Goal: Task Accomplishment & Management: Complete application form

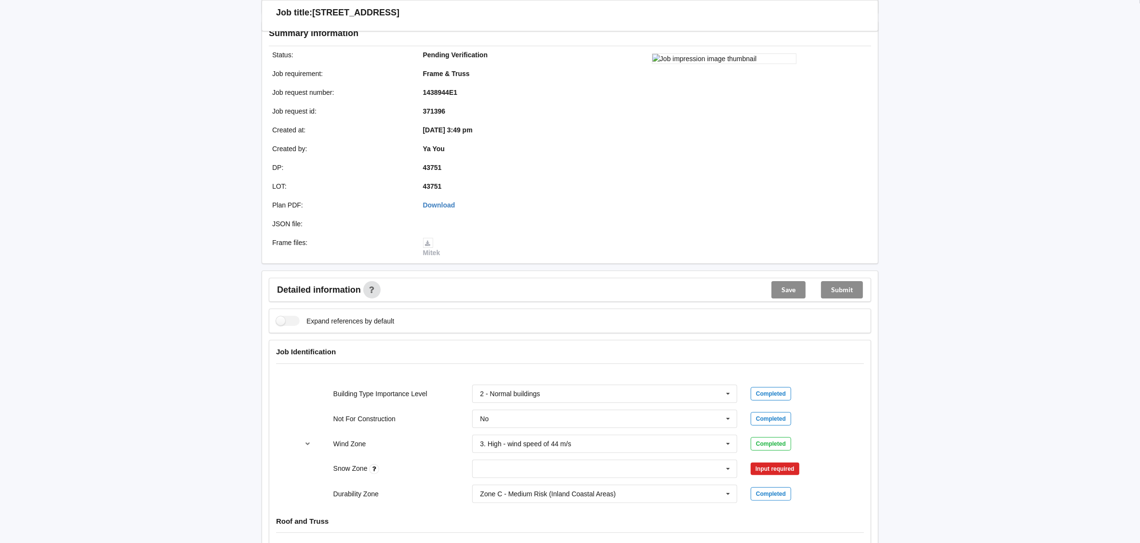
scroll to position [216, 0]
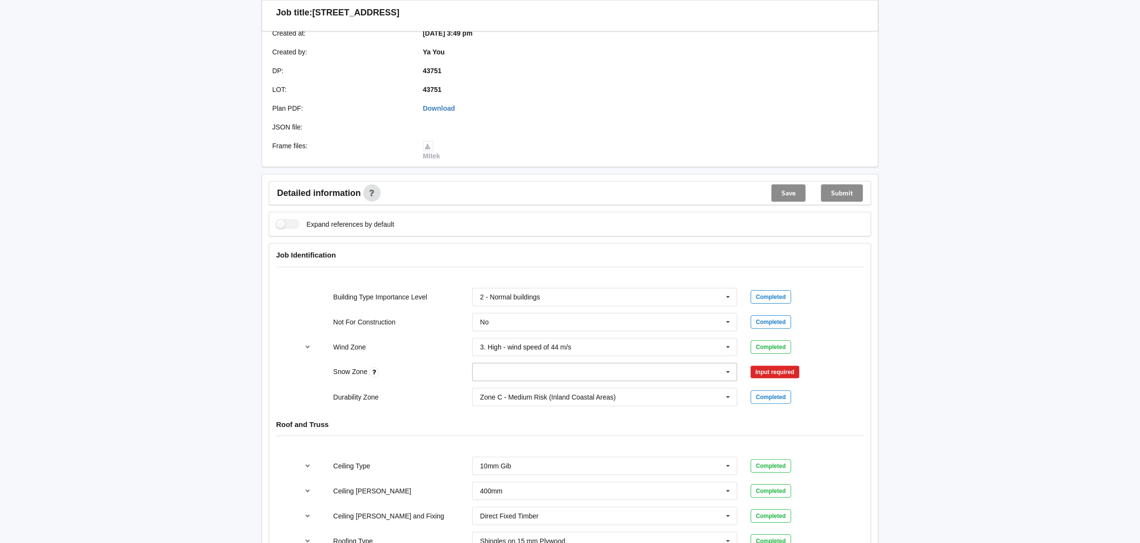
click at [730, 377] on icon at bounding box center [728, 373] width 14 height 18
click at [608, 390] on div "N0" at bounding box center [605, 390] width 264 height 18
click at [757, 371] on button "Confirm input" at bounding box center [779, 372] width 57 height 16
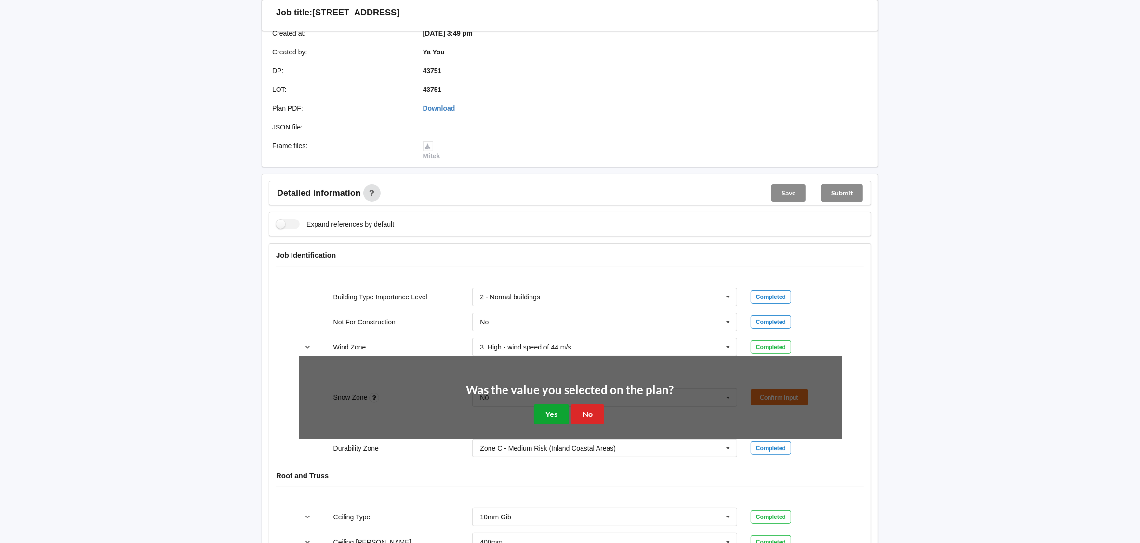
click at [548, 409] on button "Yes" at bounding box center [551, 415] width 35 height 20
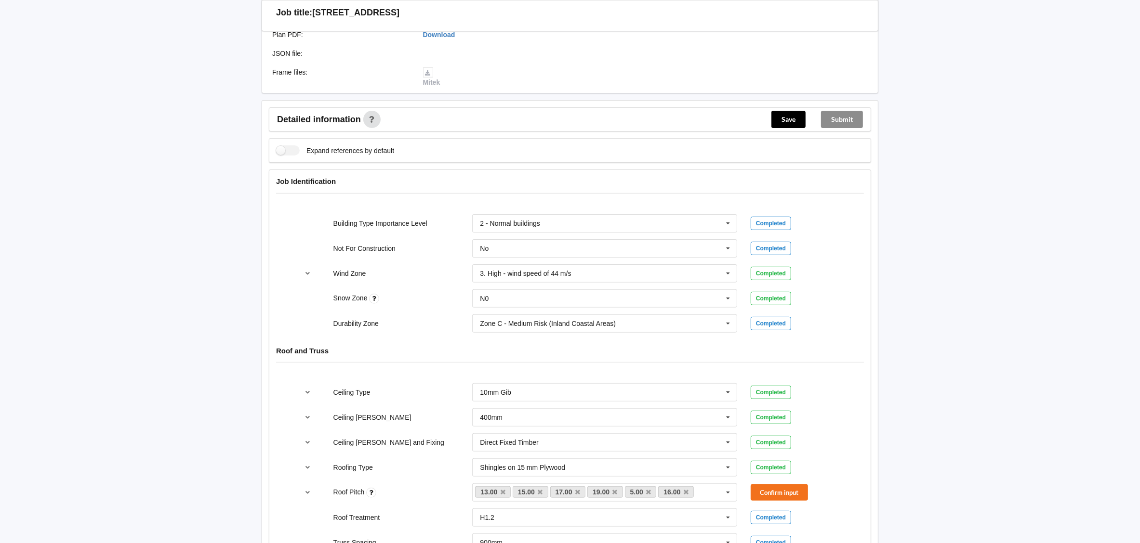
scroll to position [361, 0]
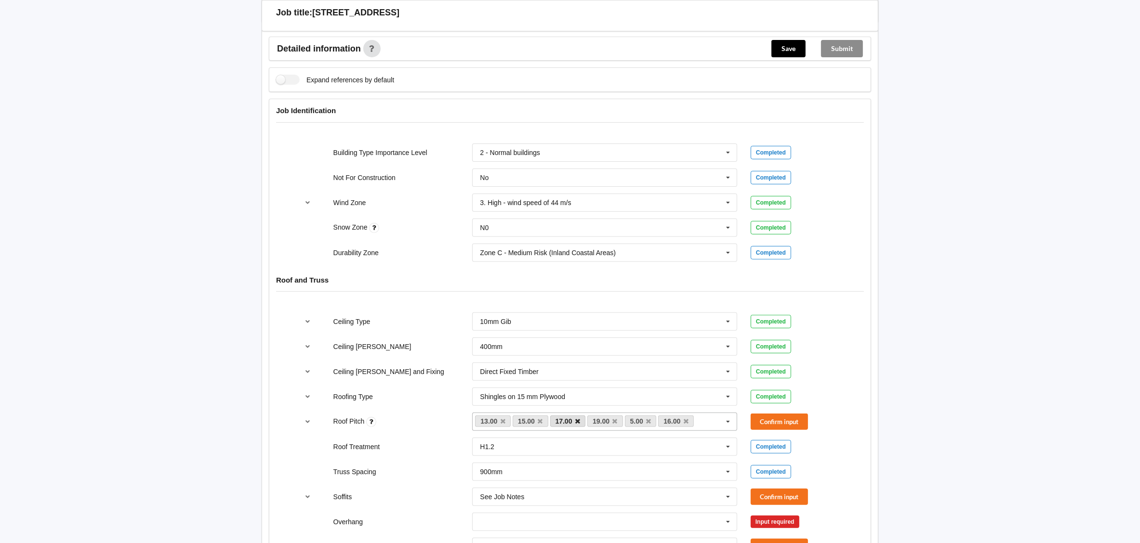
click at [577, 425] on icon at bounding box center [577, 422] width 5 height 6
click at [536, 425] on link "15.00" at bounding box center [531, 422] width 36 height 12
click at [504, 425] on icon at bounding box center [503, 422] width 5 height 6
click at [502, 423] on icon at bounding box center [503, 422] width 5 height 6
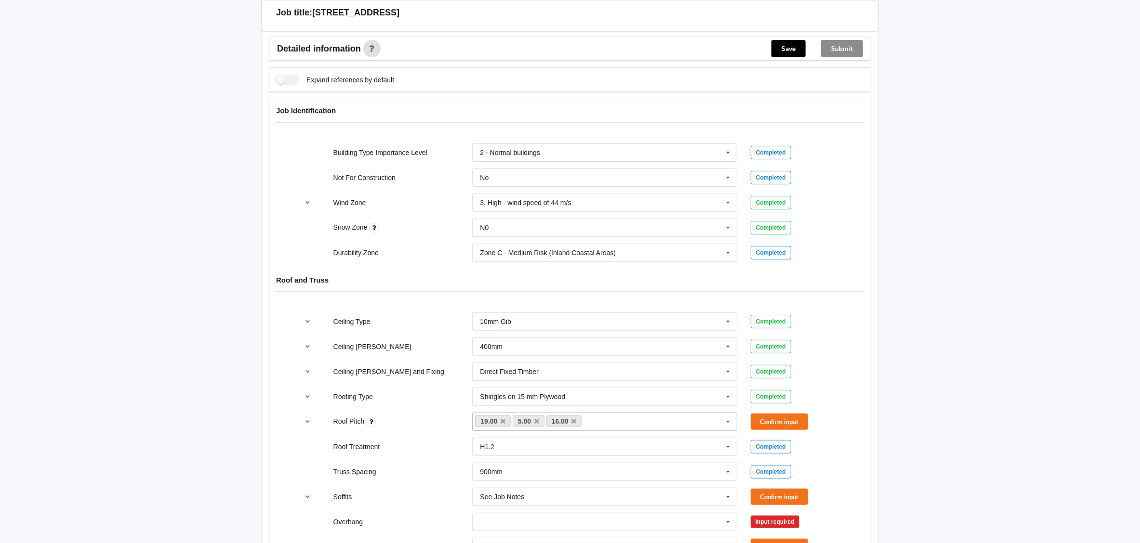
drag, startPoint x: 535, startPoint y: 424, endPoint x: 570, endPoint y: 424, distance: 34.7
click at [536, 424] on icon at bounding box center [536, 422] width 5 height 6
click at [540, 424] on icon at bounding box center [540, 422] width 5 height 6
click at [502, 423] on icon at bounding box center [503, 422] width 5 height 6
click at [501, 424] on div "5.00 13.00 15.00 16.00 17.00 19.00 None" at bounding box center [604, 422] width 265 height 18
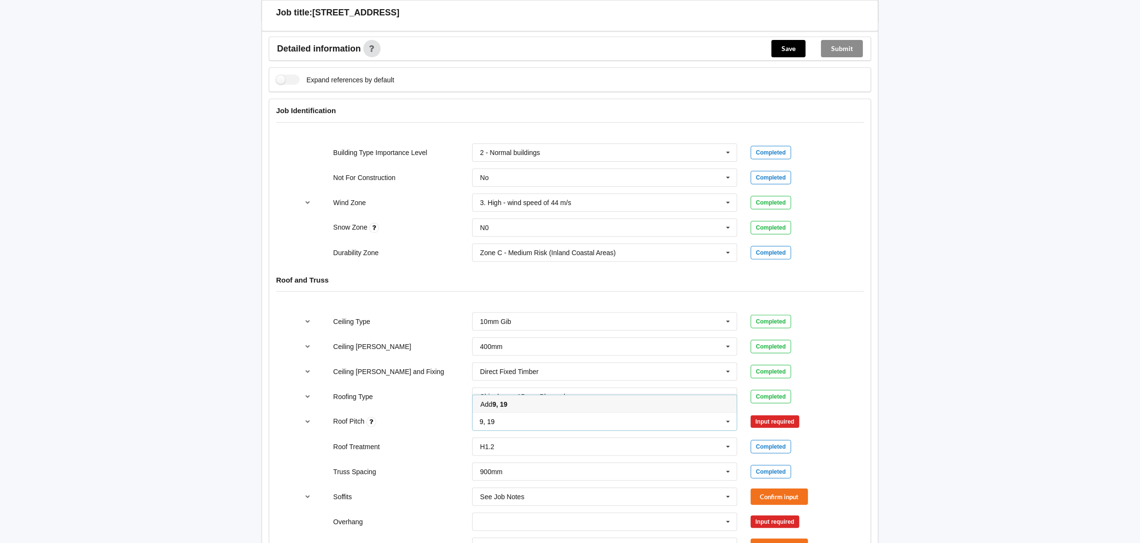
type input "9, 19"
click at [842, 445] on div "Completed" at bounding box center [796, 446] width 105 height 13
click at [477, 424] on div "9, 19 5.00 13.00 15.00 16.00 17.00 19.00 None" at bounding box center [604, 422] width 265 height 18
type input "9"
click at [496, 391] on b "9" at bounding box center [494, 387] width 4 height 8
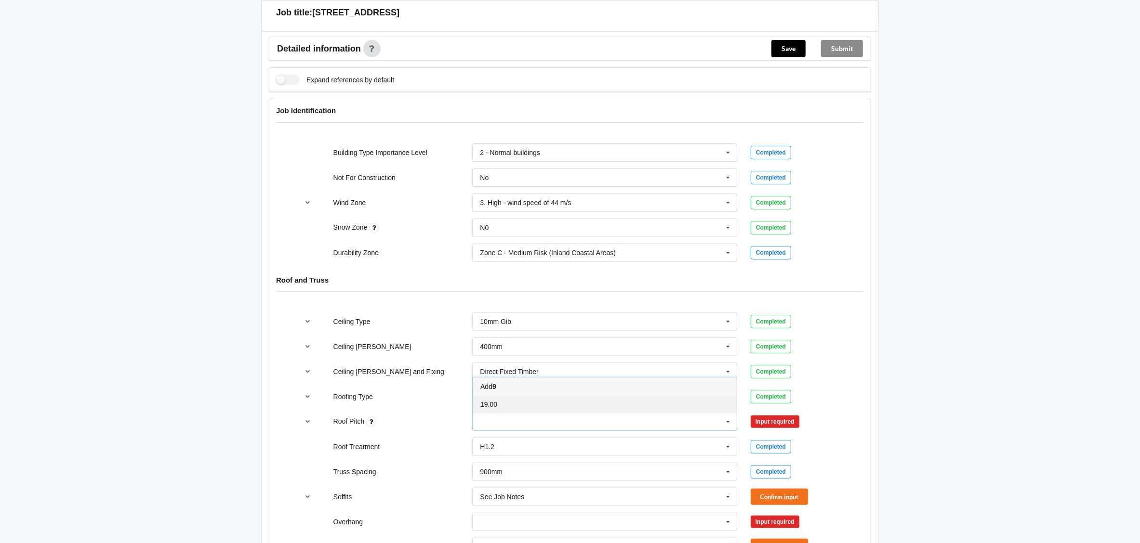
click at [497, 401] on span "19.00" at bounding box center [488, 405] width 17 height 8
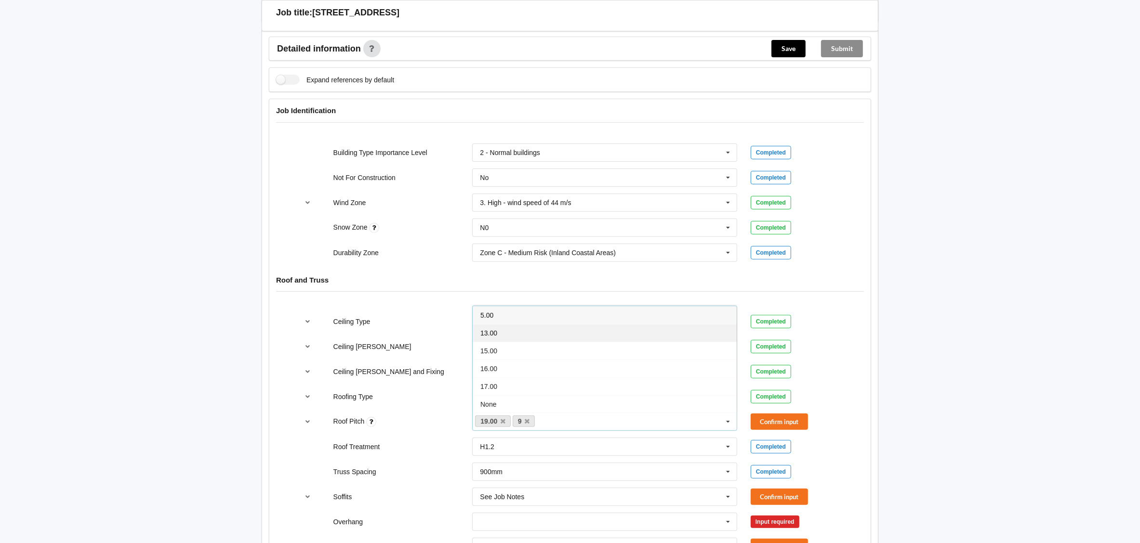
click at [497, 337] on span "13.00" at bounding box center [488, 334] width 17 height 8
click at [609, 428] on div "13.00 19.00 9 9 5.00 15.00 16.00 17.00 None" at bounding box center [604, 422] width 265 height 18
click at [615, 478] on input "text" at bounding box center [605, 471] width 264 height 17
click at [837, 353] on div "Completed" at bounding box center [796, 346] width 91 height 13
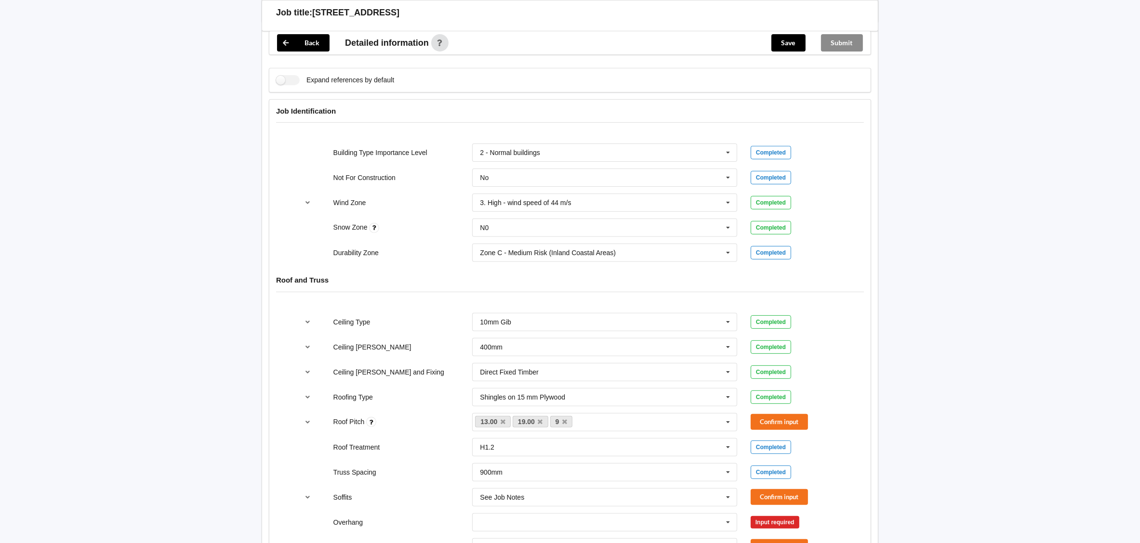
scroll to position [433, 0]
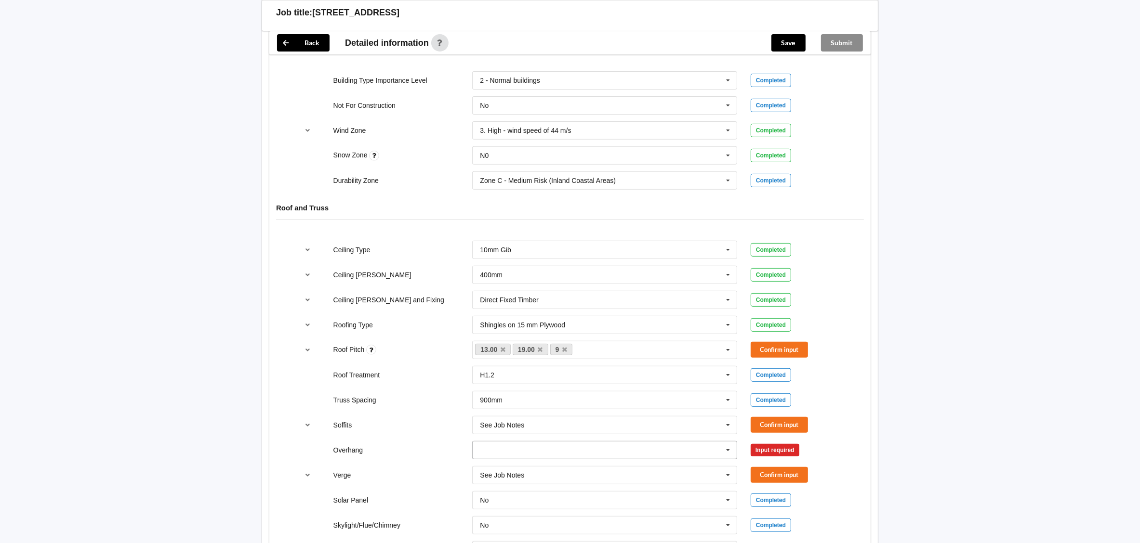
drag, startPoint x: 733, startPoint y: 451, endPoint x: 724, endPoint y: 453, distance: 9.3
click at [731, 451] on icon at bounding box center [728, 451] width 14 height 18
click at [589, 431] on div "See Job Notes" at bounding box center [605, 433] width 264 height 18
click at [792, 352] on button "Confirm input" at bounding box center [779, 350] width 57 height 16
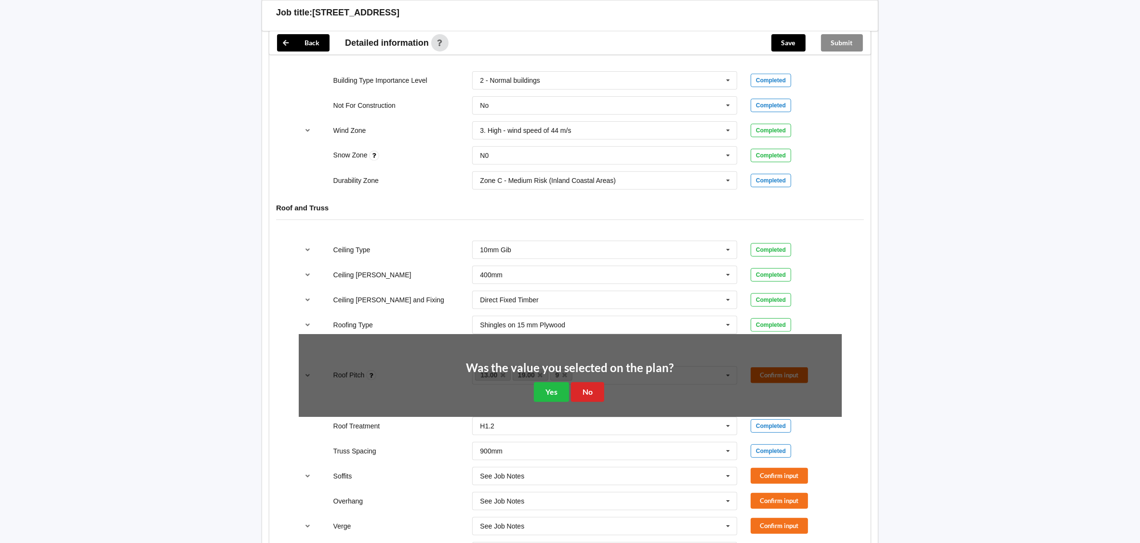
click at [792, 352] on div "Was the value you selected on the plan? Yes No" at bounding box center [570, 382] width 543 height 96
click at [539, 398] on button "Yes" at bounding box center [551, 393] width 35 height 20
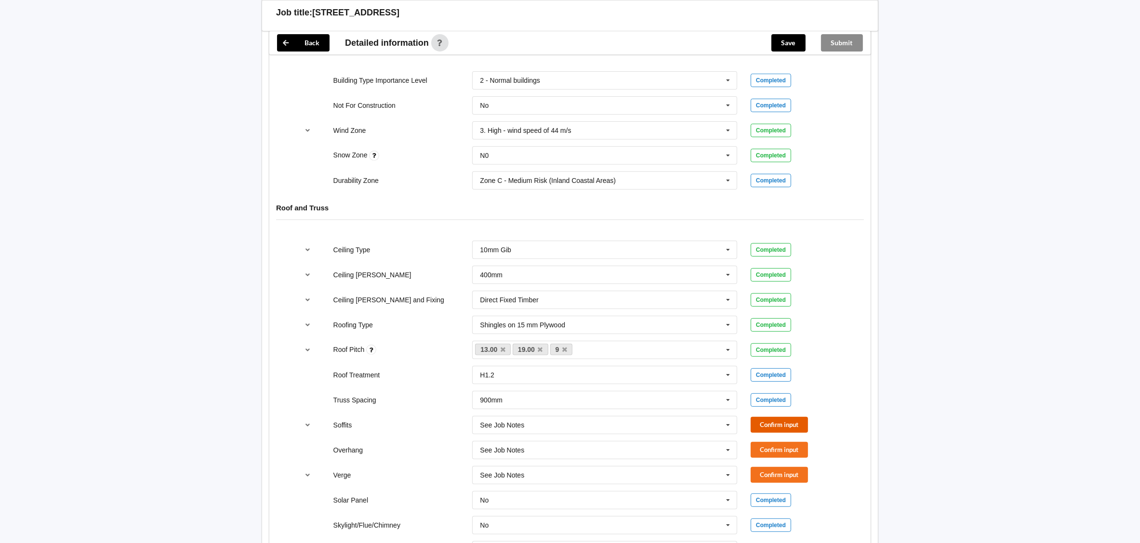
click at [778, 427] on button "Confirm input" at bounding box center [779, 425] width 57 height 16
click at [778, 449] on button "Confirm input" at bounding box center [779, 450] width 57 height 16
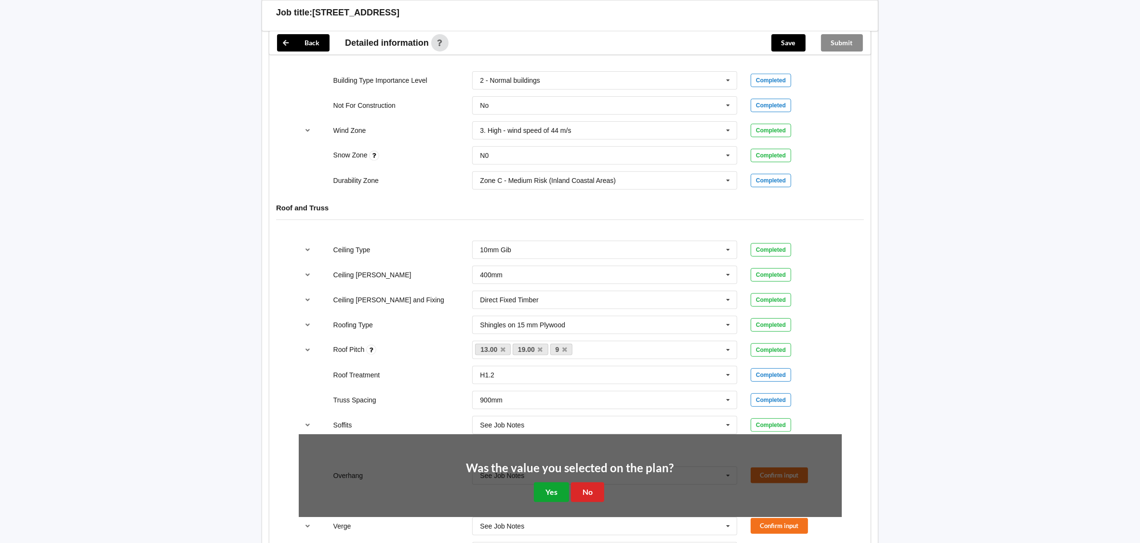
click at [544, 501] on button "Yes" at bounding box center [551, 493] width 35 height 20
click at [544, 543] on input "text" at bounding box center [605, 551] width 264 height 17
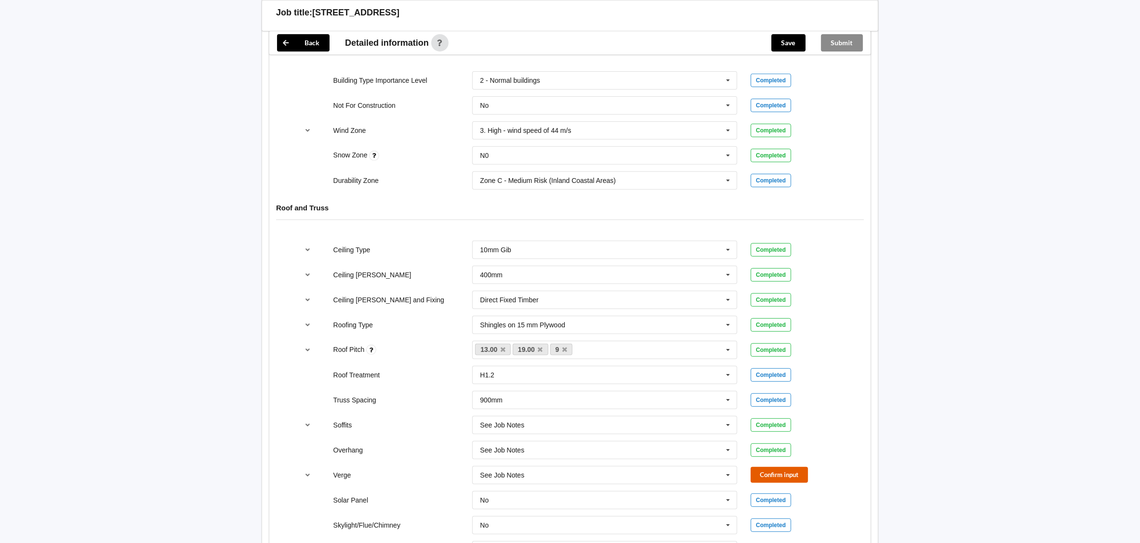
click at [776, 482] on button "Confirm input" at bounding box center [779, 475] width 57 height 16
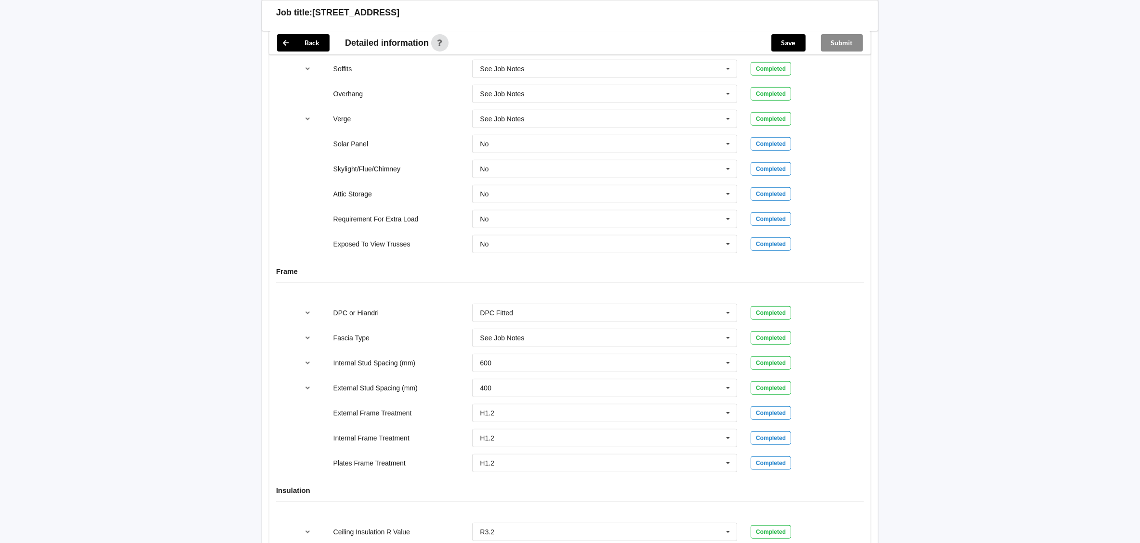
scroll to position [939, 0]
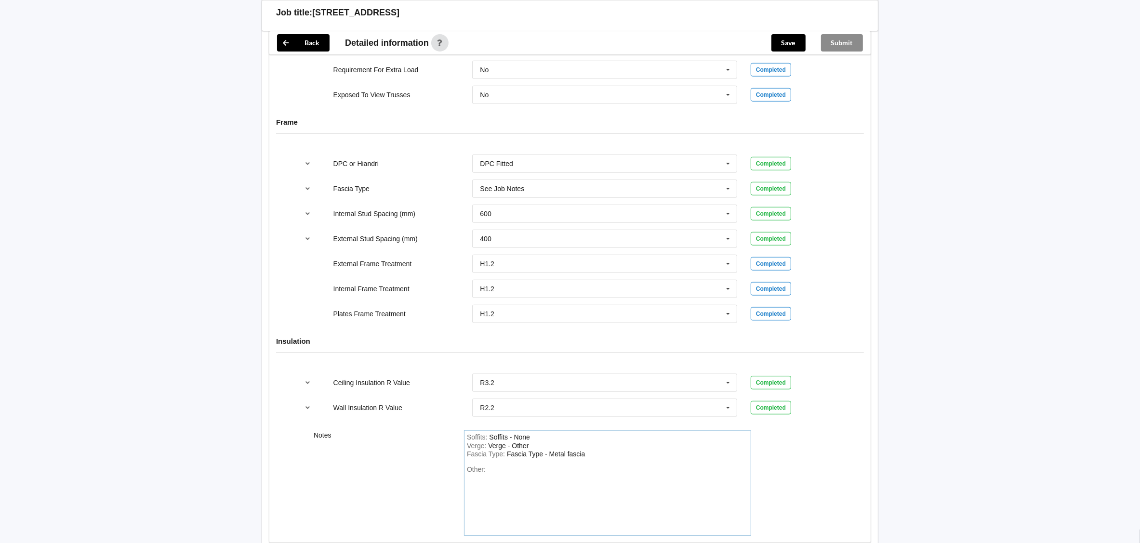
click at [497, 483] on div "Other:" at bounding box center [607, 499] width 281 height 67
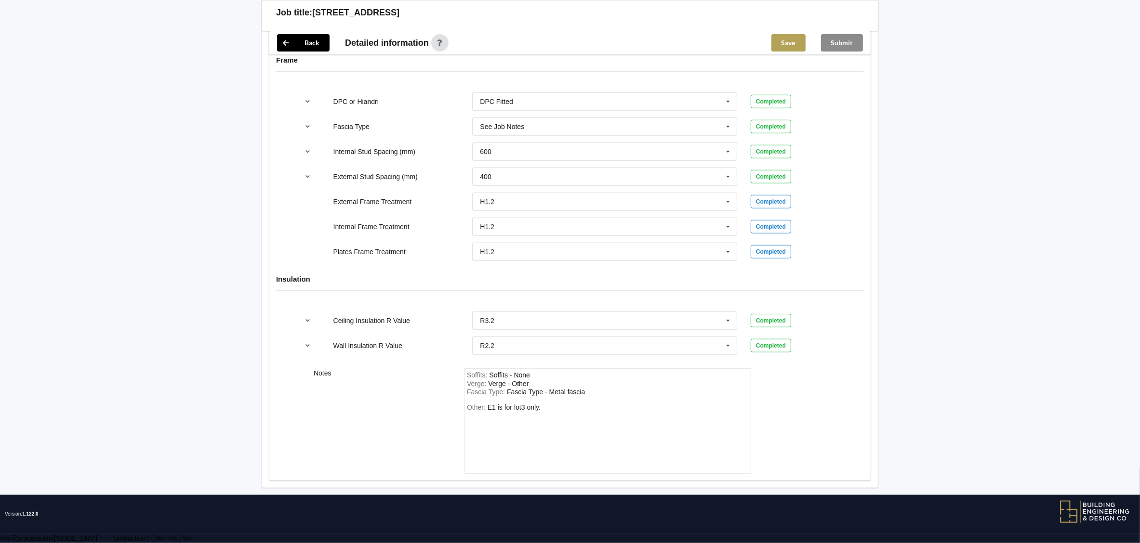
click at [793, 38] on button "Save" at bounding box center [788, 42] width 34 height 17
click at [836, 42] on button "Submit" at bounding box center [842, 42] width 42 height 17
